Goal: Task Accomplishment & Management: Use online tool/utility

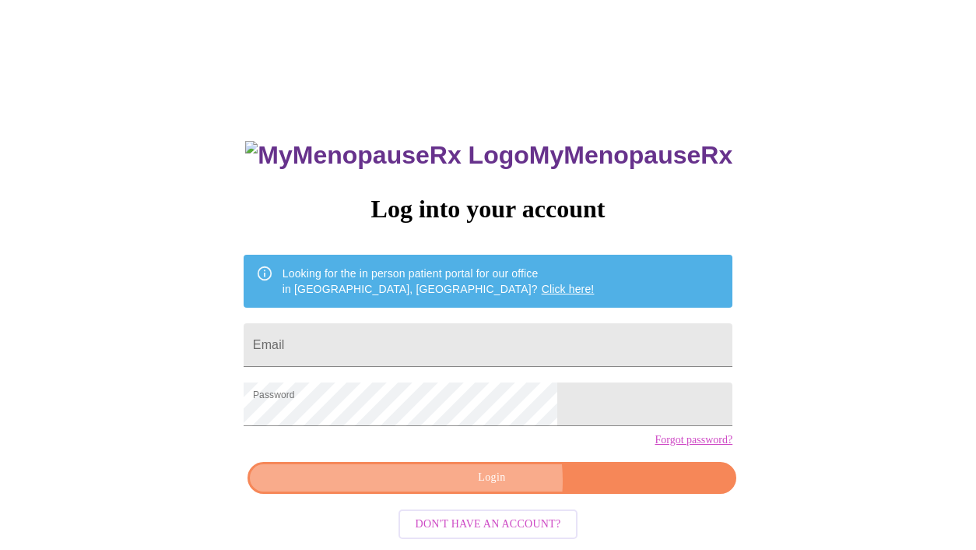
click at [480, 487] on span "Login" at bounding box center [491, 477] width 453 height 19
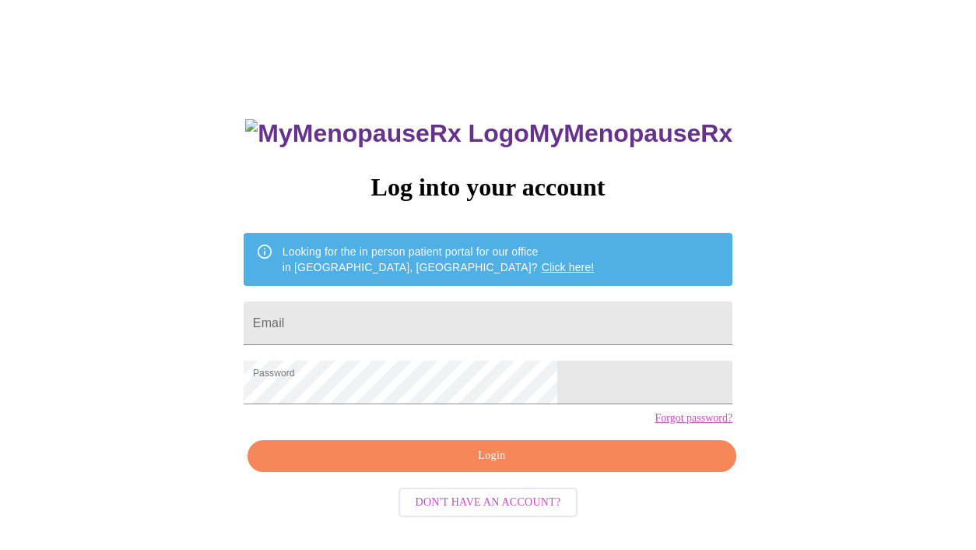
scroll to position [22, 0]
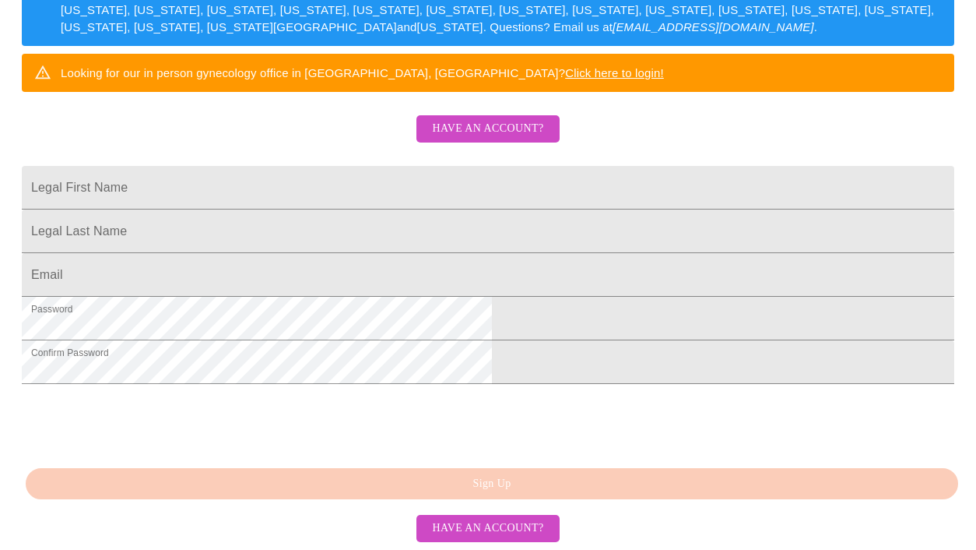
scroll to position [415, 0]
click at [515, 119] on span "Have an account?" at bounding box center [487, 128] width 111 height 19
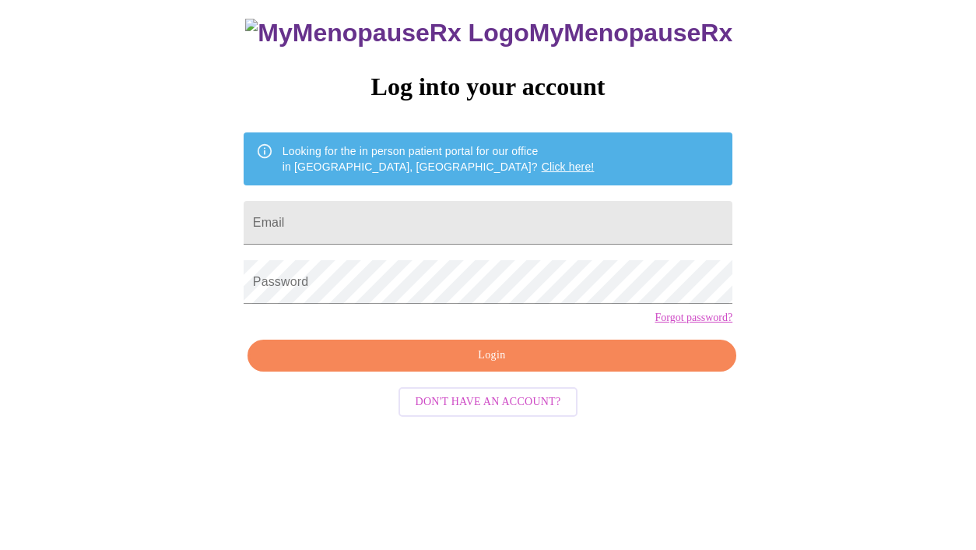
scroll to position [22, 0]
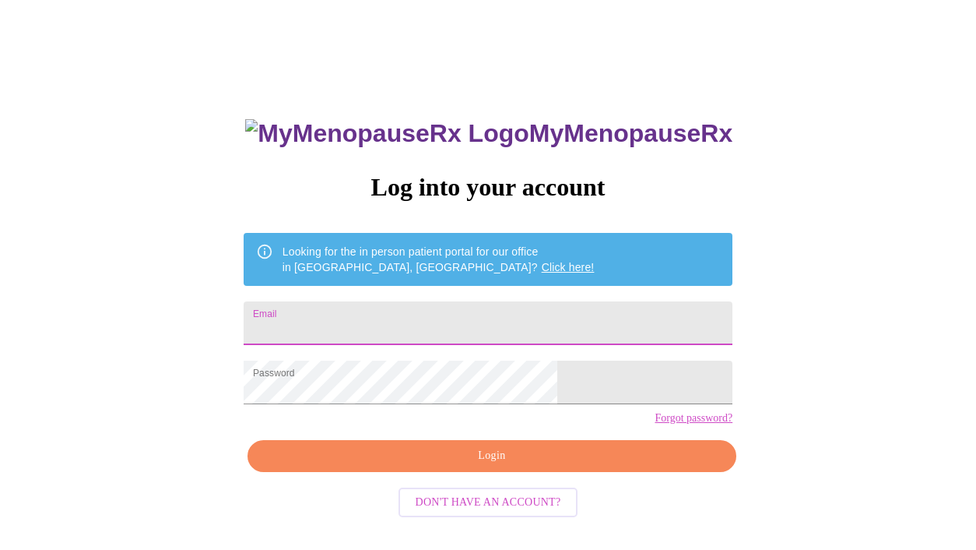
click at [496, 311] on input "Email" at bounding box center [488, 323] width 489 height 44
type input "debracartwright66@gmail.com"
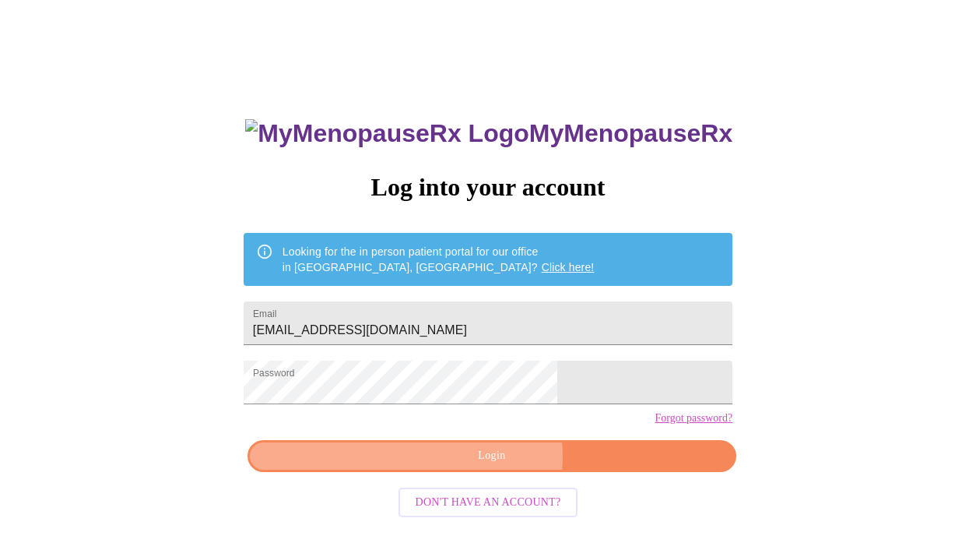
click at [481, 466] on span "Login" at bounding box center [491, 455] width 453 height 19
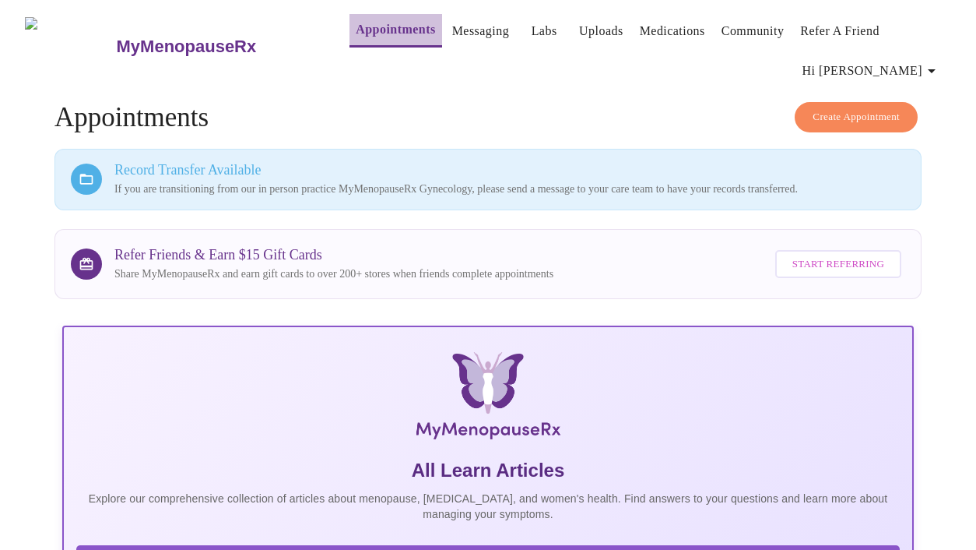
click at [370, 19] on link "Appointments" at bounding box center [395, 30] width 79 height 22
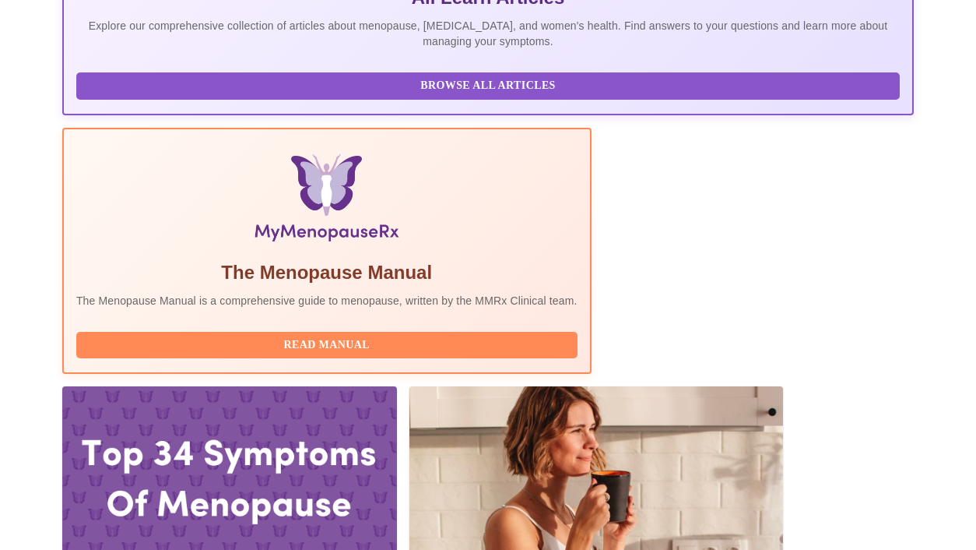
scroll to position [516, 0]
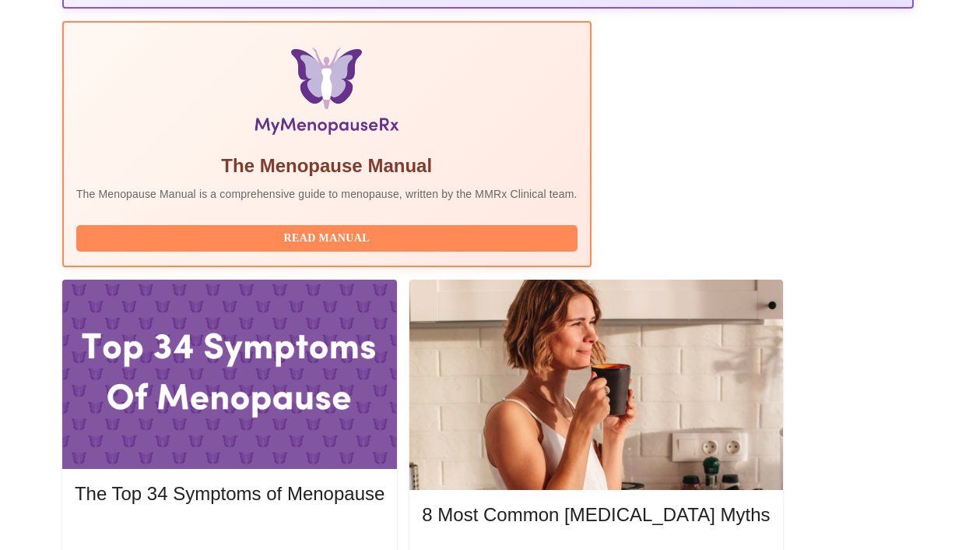
scroll to position [655, 0]
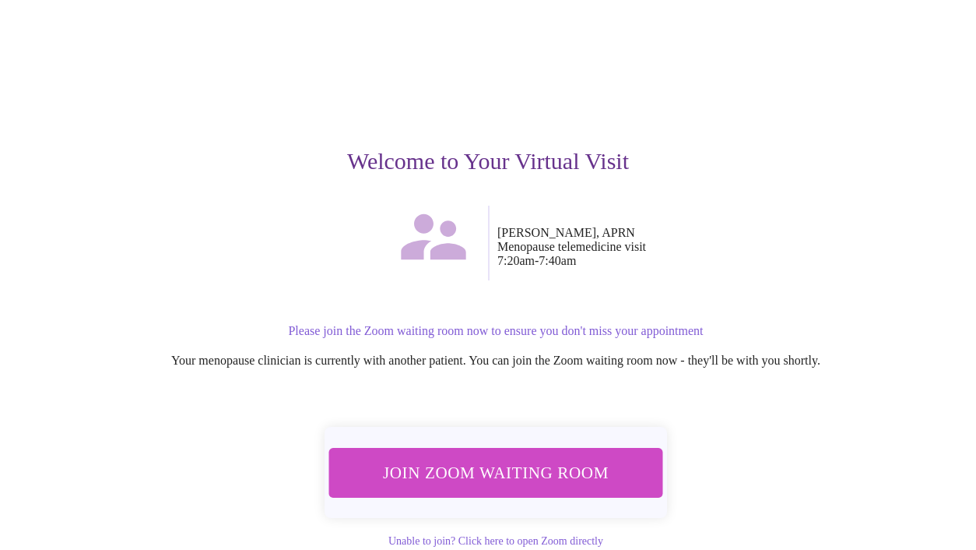
scroll to position [119, 0]
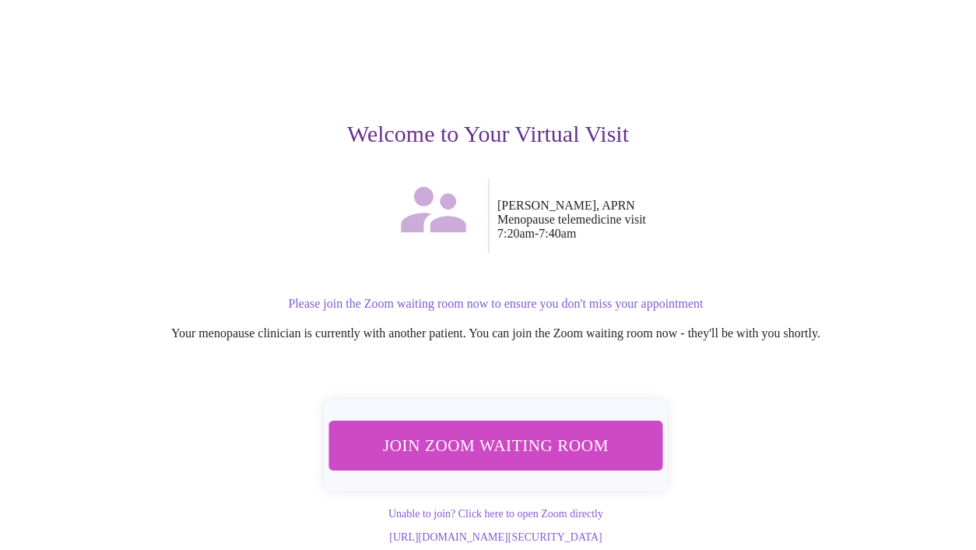
click at [582, 430] on span "Join Zoom Waiting Room" at bounding box center [496, 444] width 294 height 29
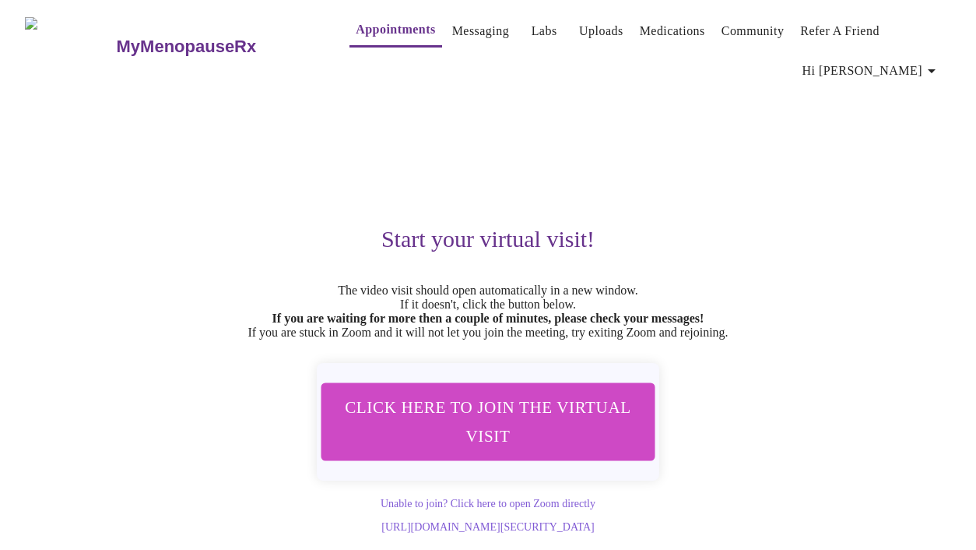
scroll to position [24, 0]
click at [548, 409] on span "Click here to join the virtual visit" at bounding box center [488, 421] width 293 height 58
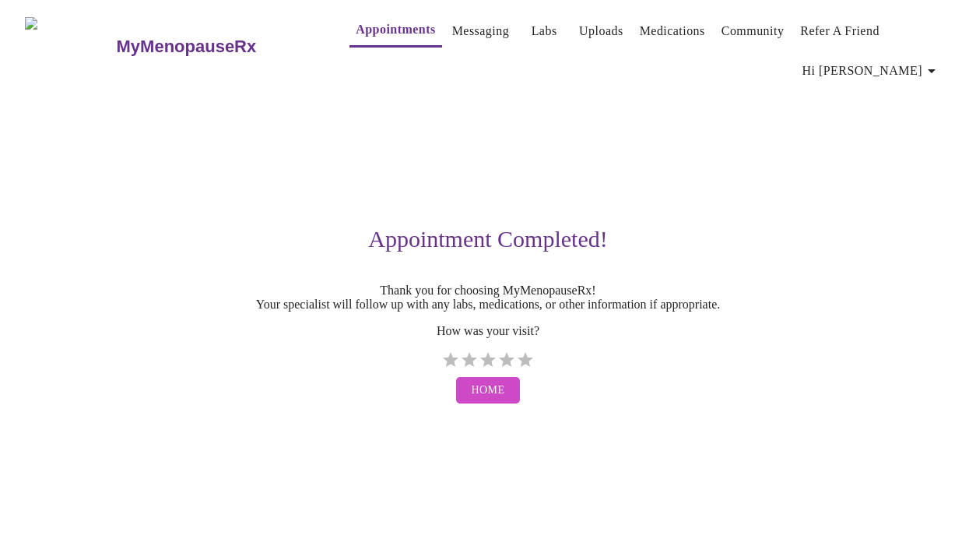
scroll to position [0, 0]
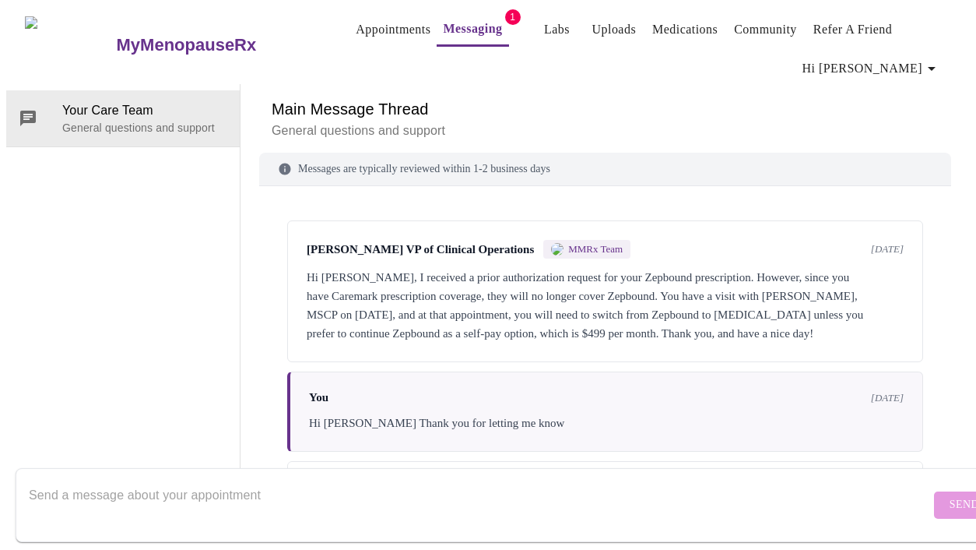
scroll to position [88, 0]
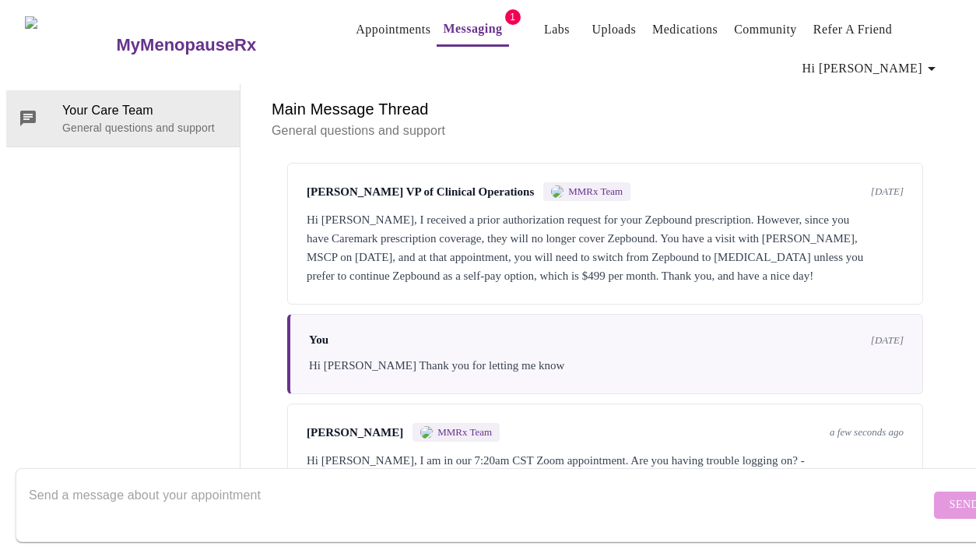
click at [523, 451] on div "Hi [PERSON_NAME], I am in our 7:20am CST Zoom appointment. Are you having troub…" at bounding box center [605, 469] width 597 height 37
click at [920, 487] on form "Send" at bounding box center [511, 505] width 990 height 74
click at [372, 503] on textarea "Send a message about your appointment" at bounding box center [479, 505] width 901 height 50
type textarea "I am in the waiting room"
click at [950, 495] on span "Send" at bounding box center [965, 504] width 30 height 19
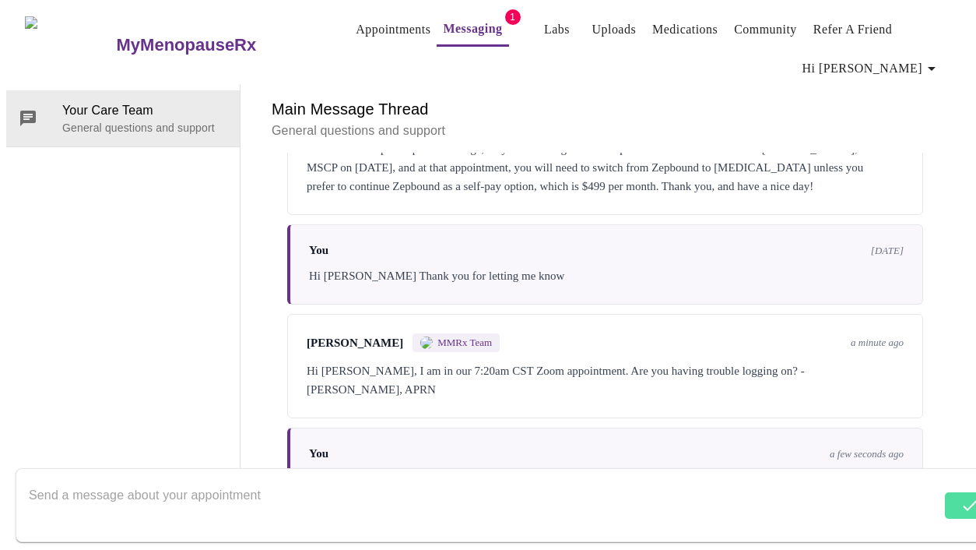
scroll to position [182, 0]
click at [244, 501] on textarea "Send a message about your appointment" at bounding box center [485, 505] width 912 height 50
type textarea "Let me try again"
click at [936, 491] on button "Send" at bounding box center [964, 504] width 61 height 27
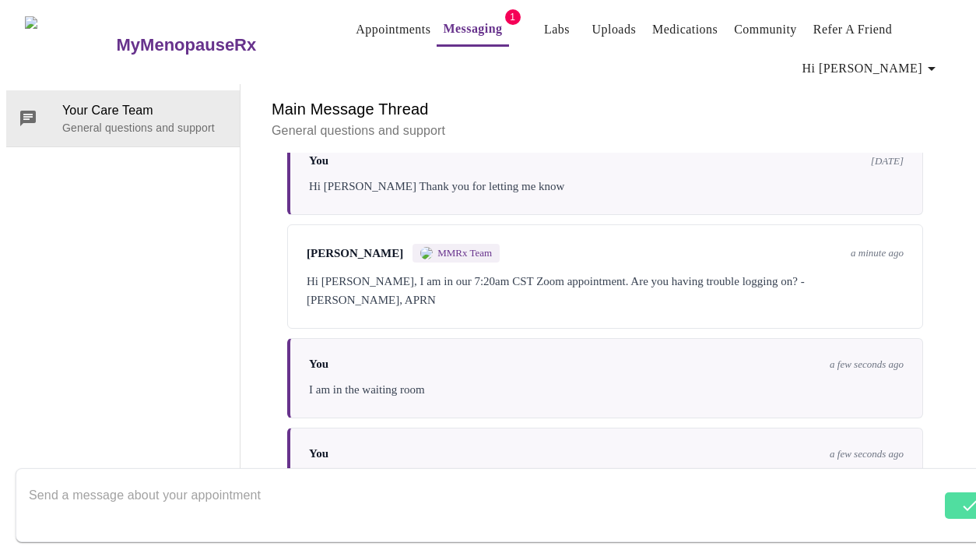
scroll to position [276, 0]
